Goal: Task Accomplishment & Management: Use online tool/utility

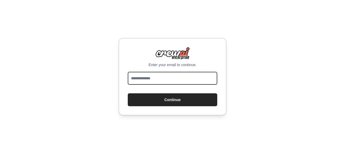
click at [162, 75] on input "email" at bounding box center [172, 78] width 89 height 13
type input "**********"
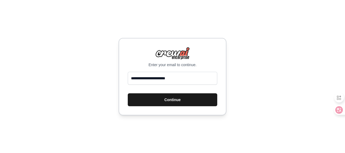
click at [201, 102] on button "Continue" at bounding box center [172, 99] width 89 height 13
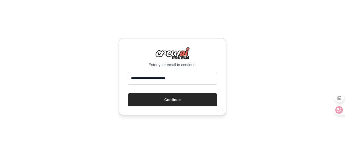
click at [280, 69] on div "**********" at bounding box center [172, 76] width 345 height 153
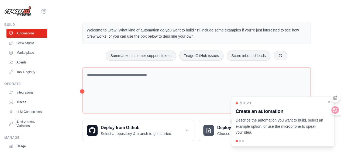
click at [57, 49] on div "Welcome to Crew! What kind of automation do you want to build? I'll include som…" at bounding box center [196, 82] width 289 height 136
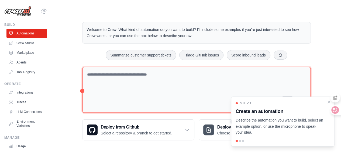
scroll to position [1, 0]
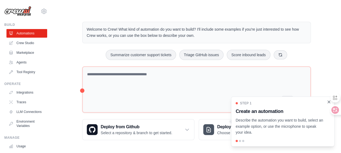
click at [328, 102] on icon "Close walkthrough" at bounding box center [329, 102] width 2 height 2
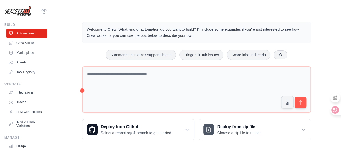
scroll to position [0, 0]
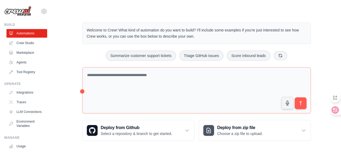
click at [323, 36] on div "Welcome to Crew! What kind of automation do you want to build? I'll include som…" at bounding box center [196, 82] width 272 height 136
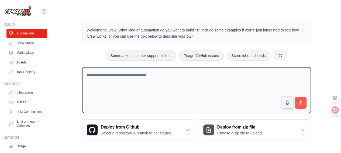
click at [145, 80] on textarea at bounding box center [196, 90] width 228 height 46
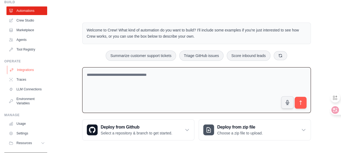
scroll to position [40, 0]
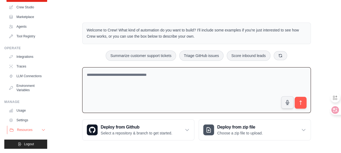
click at [41, 130] on icon at bounding box center [43, 130] width 4 height 4
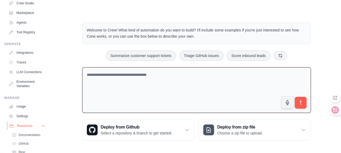
click at [41, 128] on icon at bounding box center [43, 126] width 4 height 4
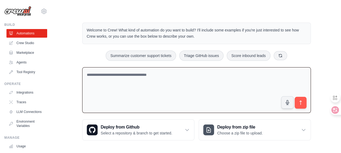
scroll to position [0, 0]
click at [148, 79] on textarea at bounding box center [196, 90] width 228 height 46
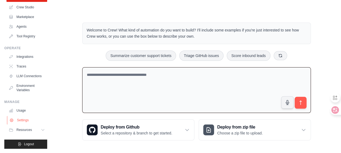
scroll to position [40, 0]
click at [202, 97] on textarea at bounding box center [196, 90] width 228 height 46
click at [263, 12] on main "Welcome to Crew! What kind of automation do you want to build? I'll include som…" at bounding box center [196, 77] width 289 height 155
click at [132, 83] on textarea at bounding box center [196, 90] width 228 height 46
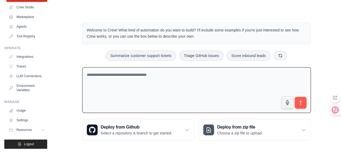
click at [131, 83] on textarea at bounding box center [196, 90] width 228 height 46
click at [238, 82] on textarea at bounding box center [196, 90] width 228 height 46
